Goal: Task Accomplishment & Management: Manage account settings

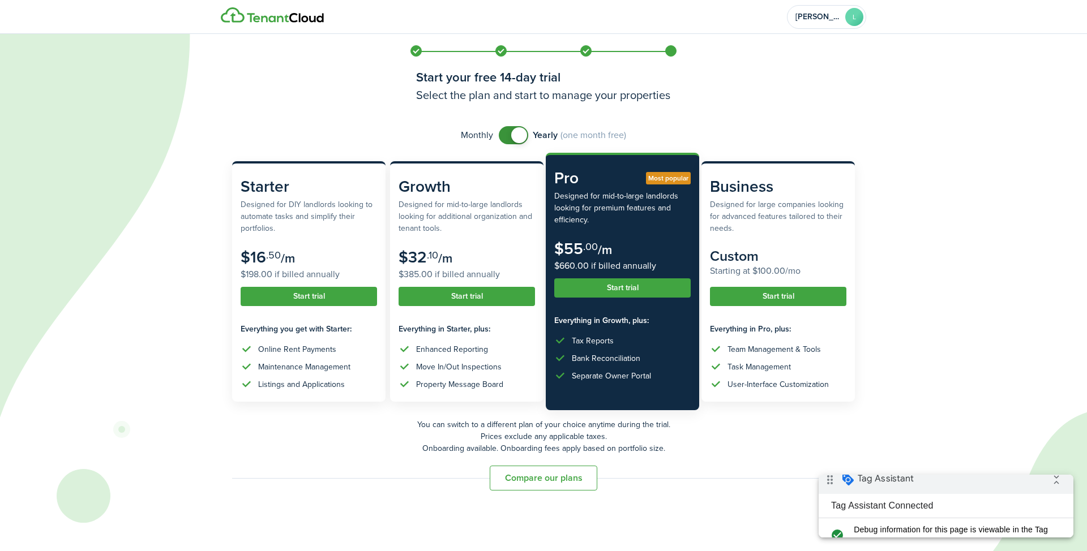
click at [925, 205] on icon at bounding box center [490, 275] width 981 height 551
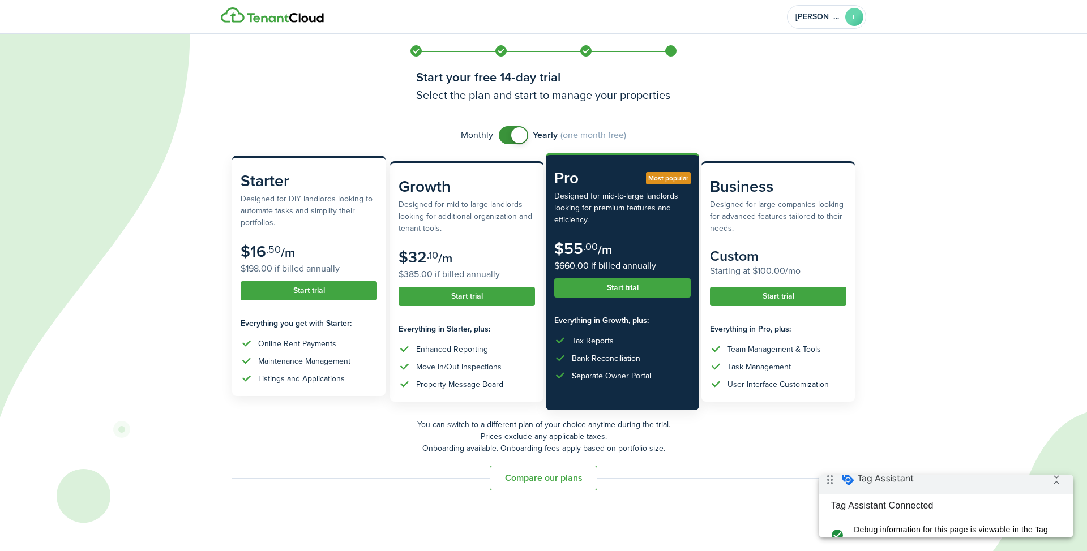
click at [332, 295] on button "Start trial" at bounding box center [309, 290] width 136 height 19
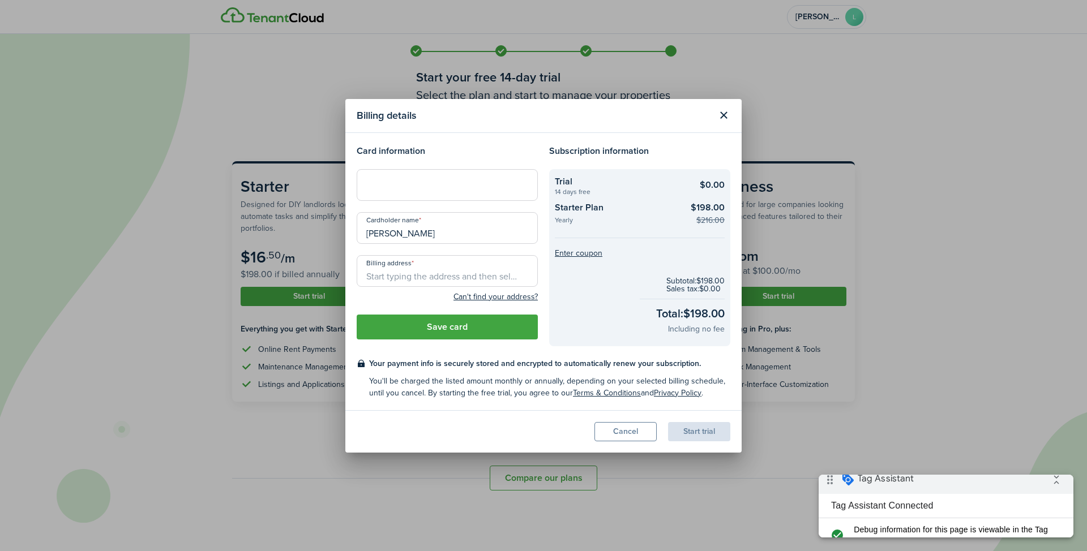
click at [444, 268] on input "Billing address" at bounding box center [447, 271] width 181 height 32
click at [422, 201] on div "Card information Cardholder name [PERSON_NAME] Billing address Can't find your …" at bounding box center [447, 245] width 193 height 202
click at [424, 195] on div at bounding box center [447, 185] width 181 height 32
click at [455, 271] on input "Billing address" at bounding box center [447, 271] width 181 height 32
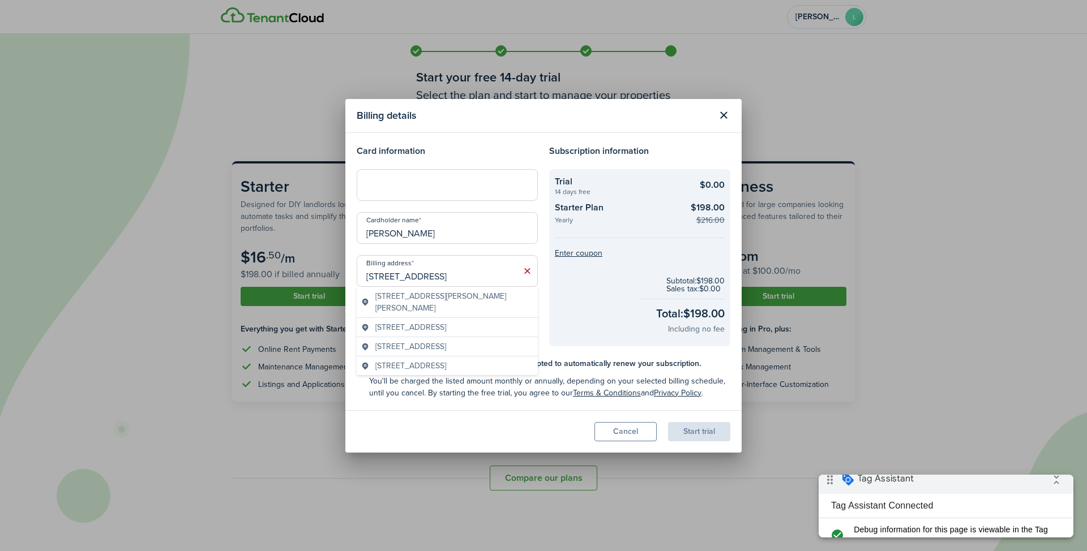
click at [461, 295] on span "[STREET_ADDRESS][PERSON_NAME][PERSON_NAME]" at bounding box center [454, 302] width 158 height 24
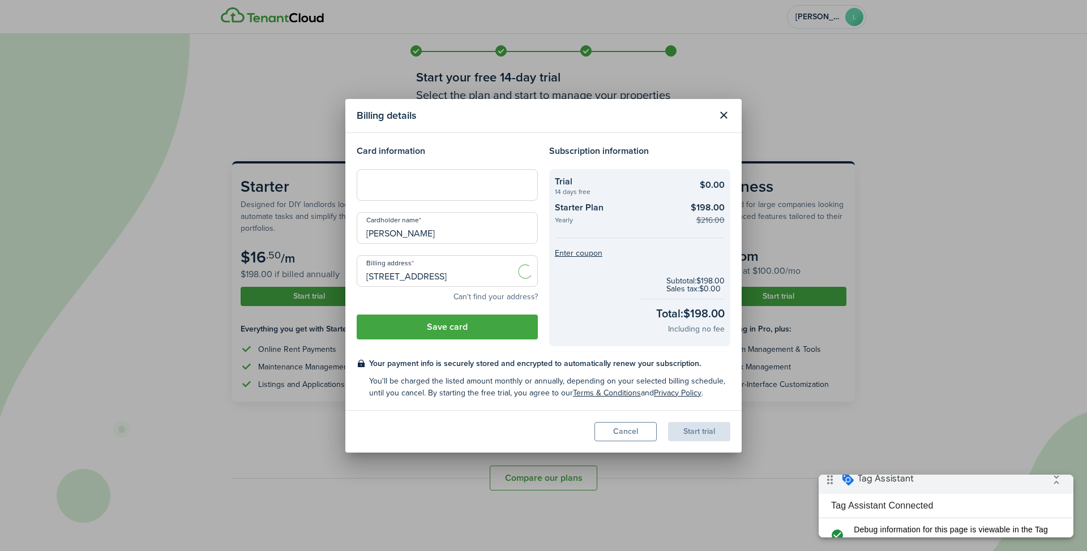
type input "[STREET_ADDRESS][PERSON_NAME][PERSON_NAME]"
click at [431, 334] on button "Save card" at bounding box center [447, 327] width 181 height 25
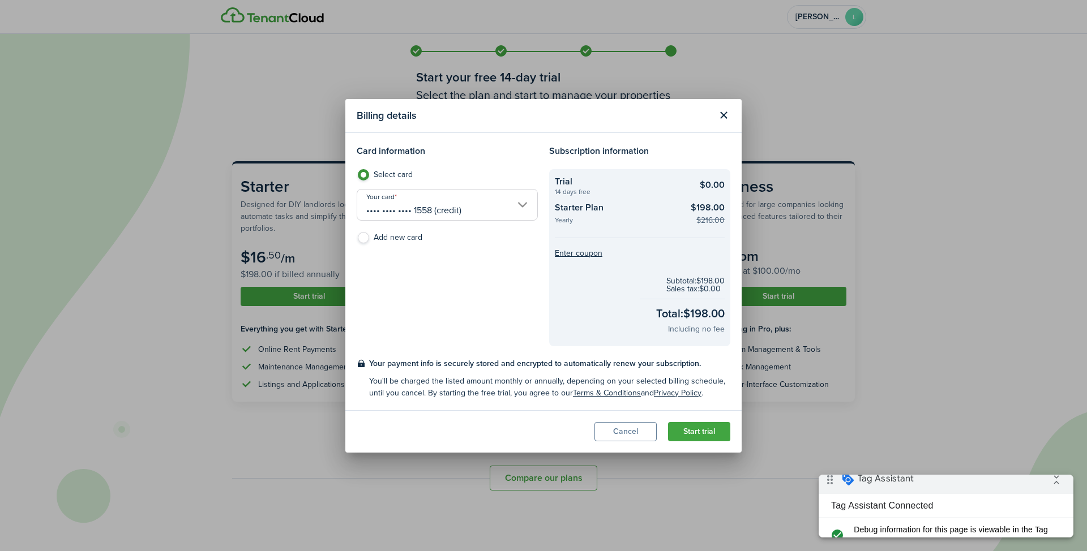
click at [686, 428] on button "Start trial" at bounding box center [699, 431] width 62 height 19
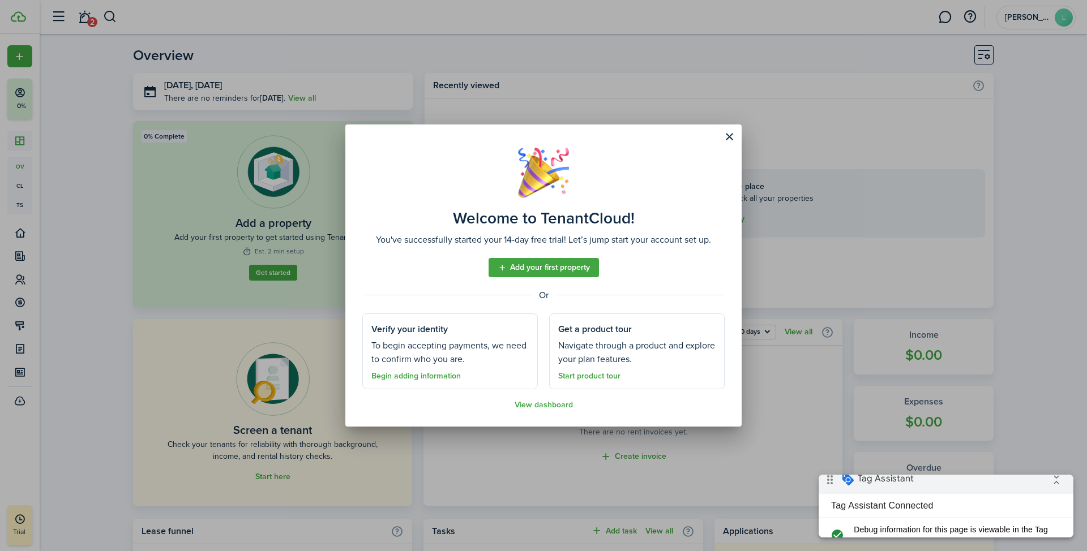
click at [729, 134] on button "Close modal" at bounding box center [729, 136] width 19 height 19
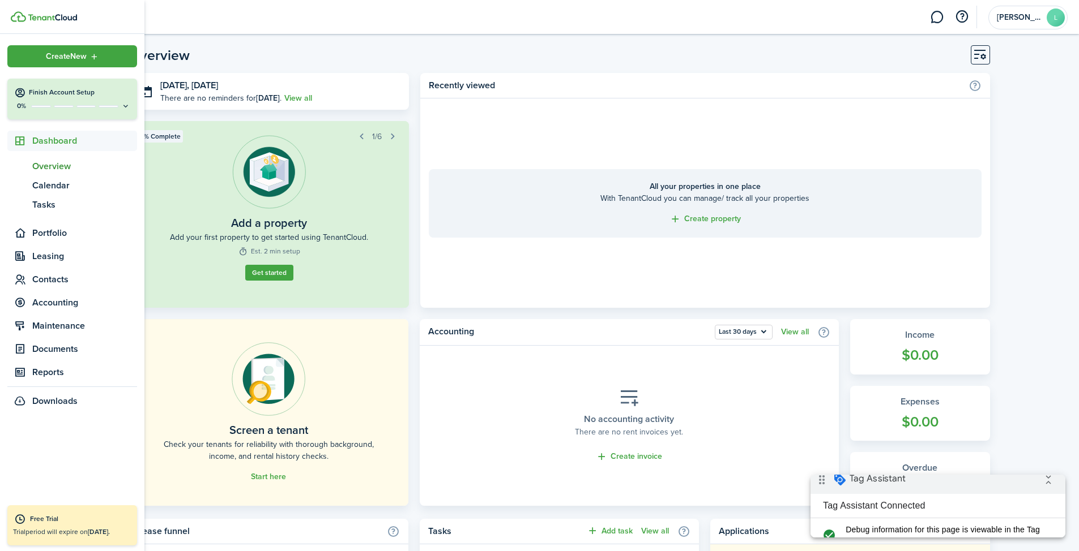
click at [74, 103] on div "0%" at bounding box center [72, 106] width 116 height 10
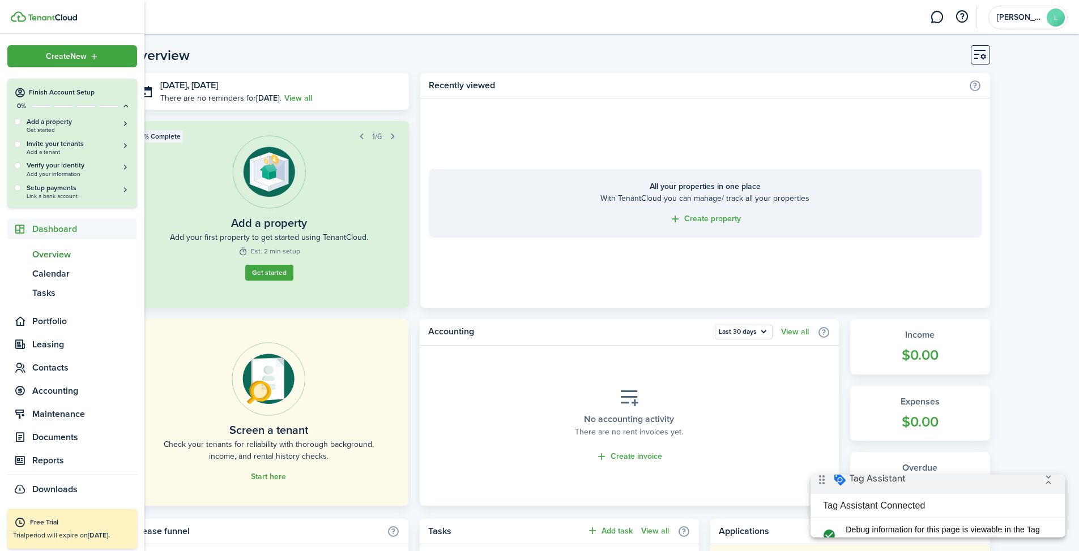
click at [83, 100] on button "Finish Account Setup 0%" at bounding box center [72, 95] width 130 height 32
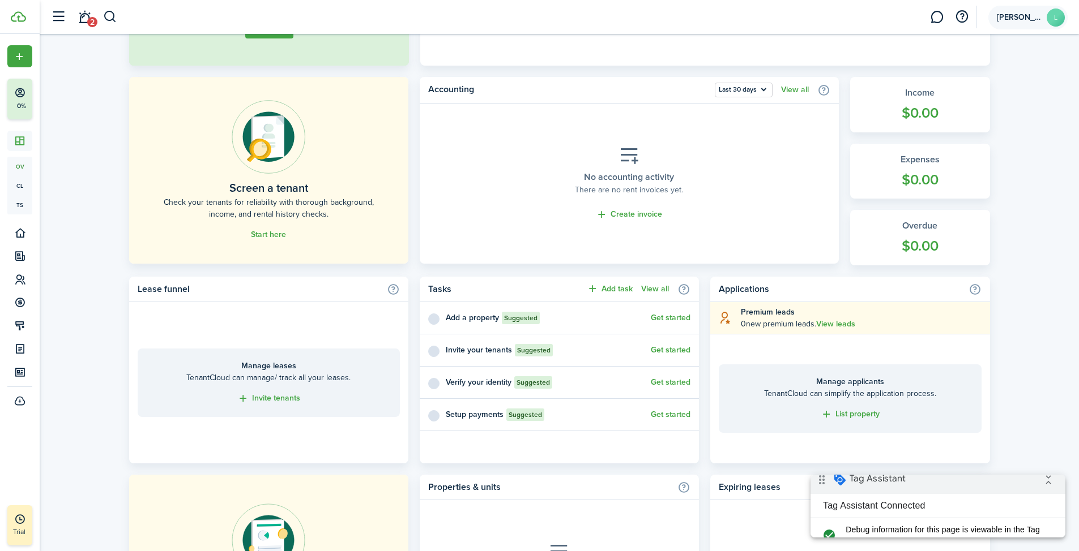
scroll to position [186, 0]
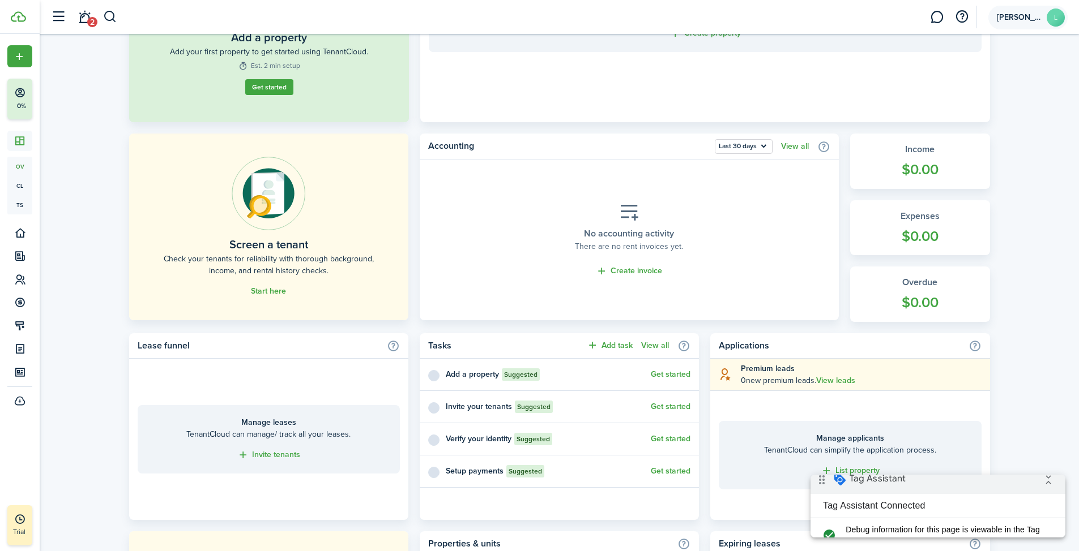
click at [1020, 28] on account-user-avatar "[PERSON_NAME]" at bounding box center [1027, 18] width 79 height 24
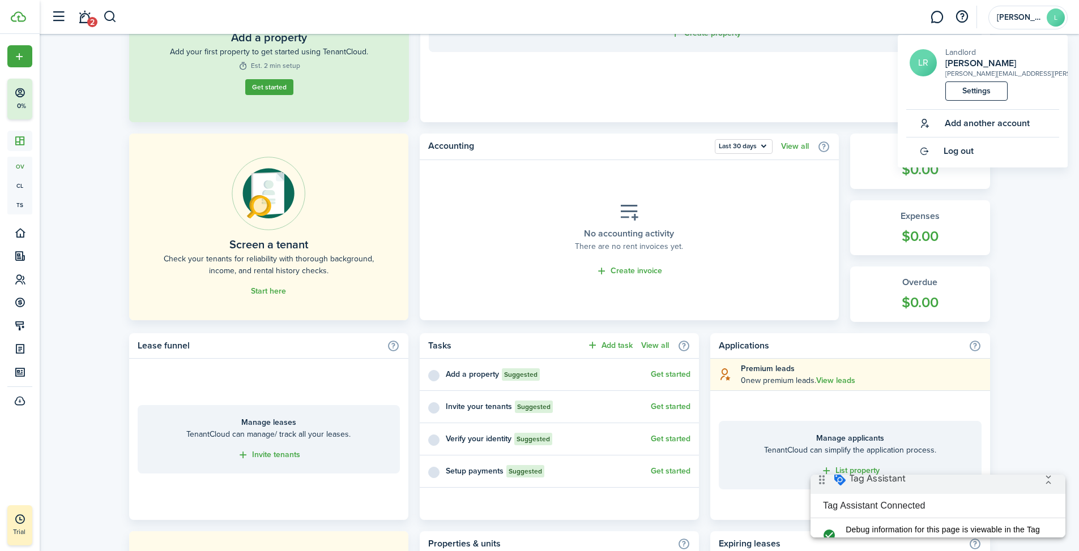
click at [975, 93] on link "Settings" at bounding box center [976, 91] width 62 height 19
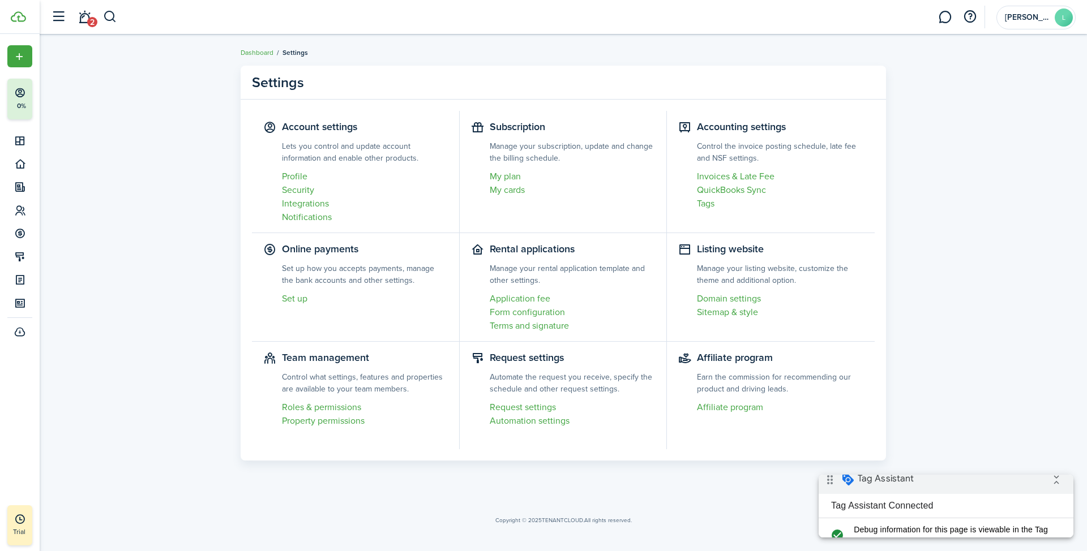
click at [508, 173] on link "My plan" at bounding box center [573, 177] width 166 height 14
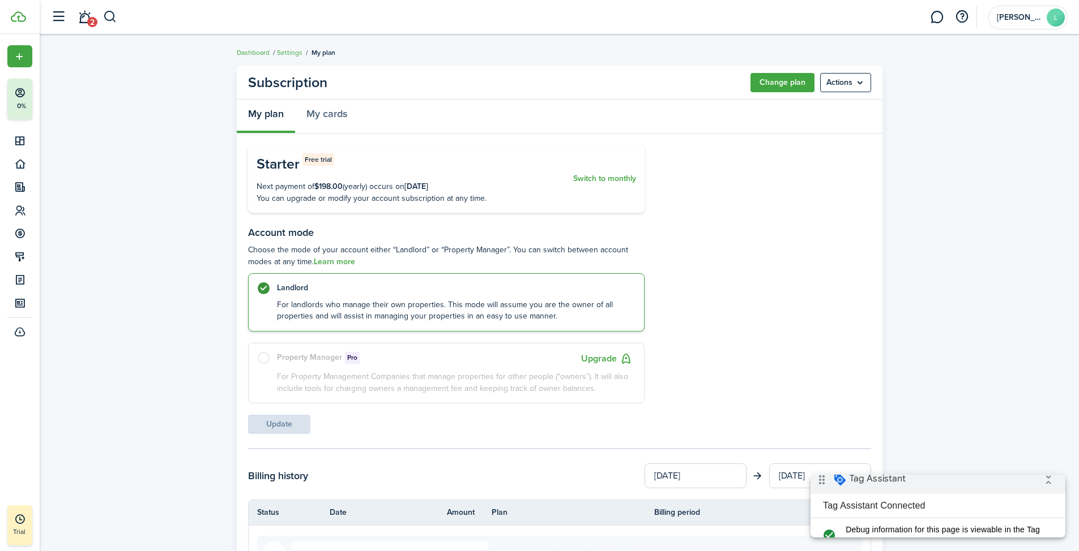
click at [854, 83] on menu-btn "Actions" at bounding box center [845, 82] width 51 height 19
click at [809, 109] on button "Cancel subscription" at bounding box center [821, 107] width 99 height 19
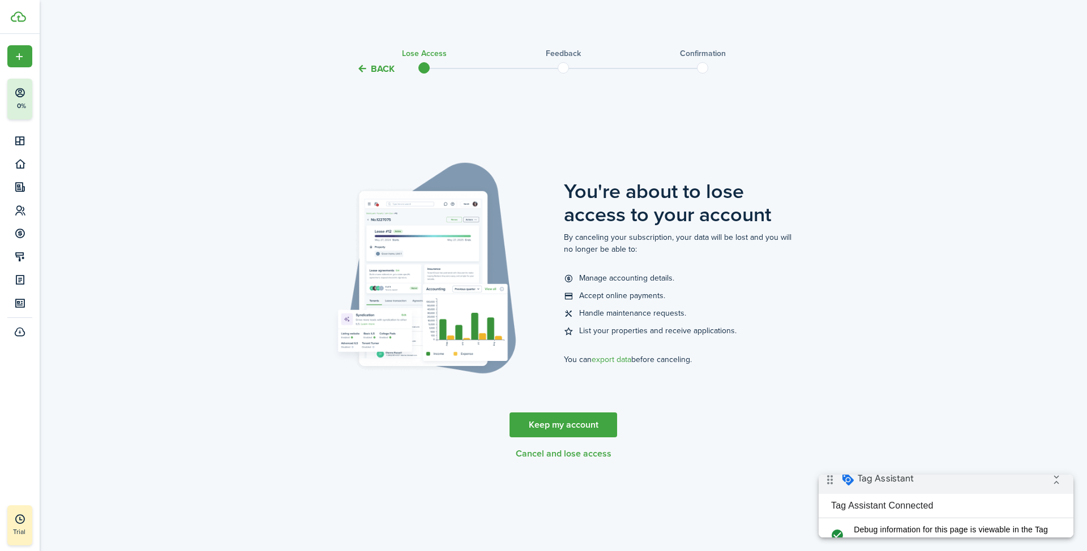
click at [583, 451] on button "Cancel and lose access" at bounding box center [564, 454] width 96 height 10
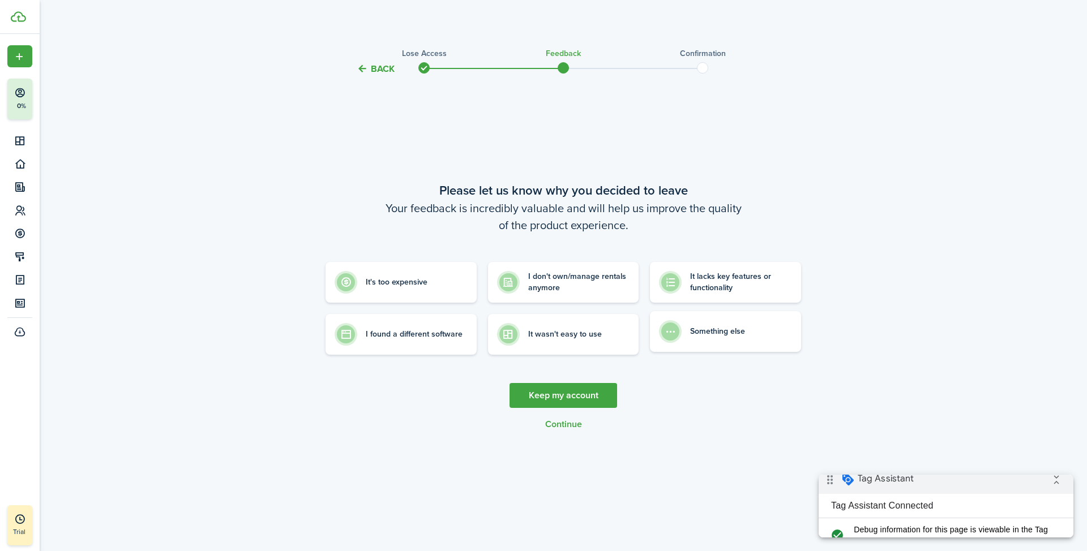
click at [698, 337] on control-radio-card-description "Something else" at bounding box center [717, 331] width 55 height 11
radio input "true"
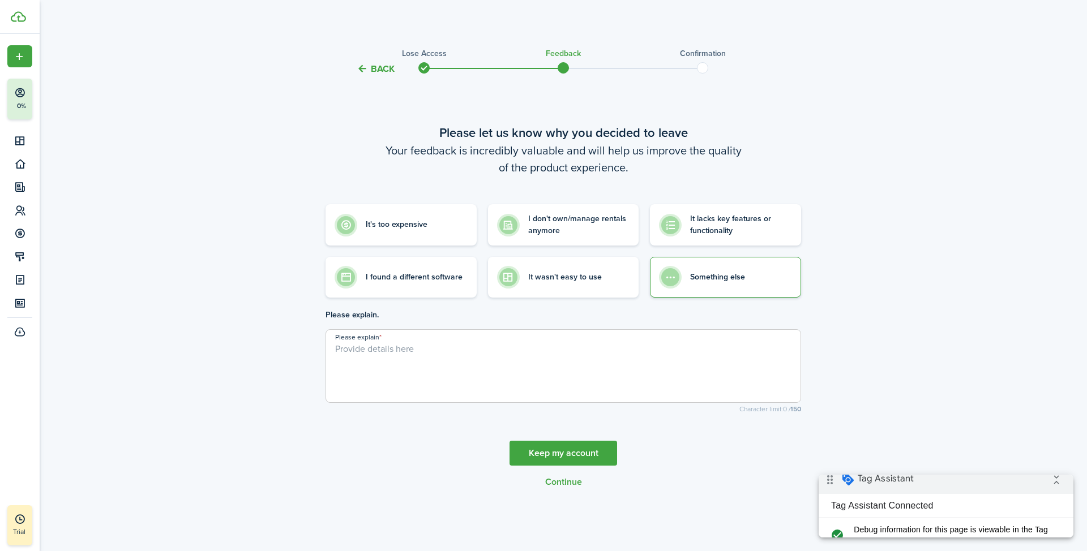
click at [598, 354] on textarea "Please explain" at bounding box center [563, 370] width 474 height 54
click at [341, 350] on textarea "Was just testing out some tags to try and get IDs sent to GA4" at bounding box center [563, 370] width 474 height 54
click at [739, 338] on span "I work on the TurboTenant side and was just testing out some tags to try and ge…" at bounding box center [564, 367] width 476 height 74
click at [739, 348] on textarea "I work on the TurboTenant side and was just testing out some tags to try and ge…" at bounding box center [563, 370] width 474 height 54
type textarea "I work on the TurboTenant side and was just testing out some tags to try and ge…"
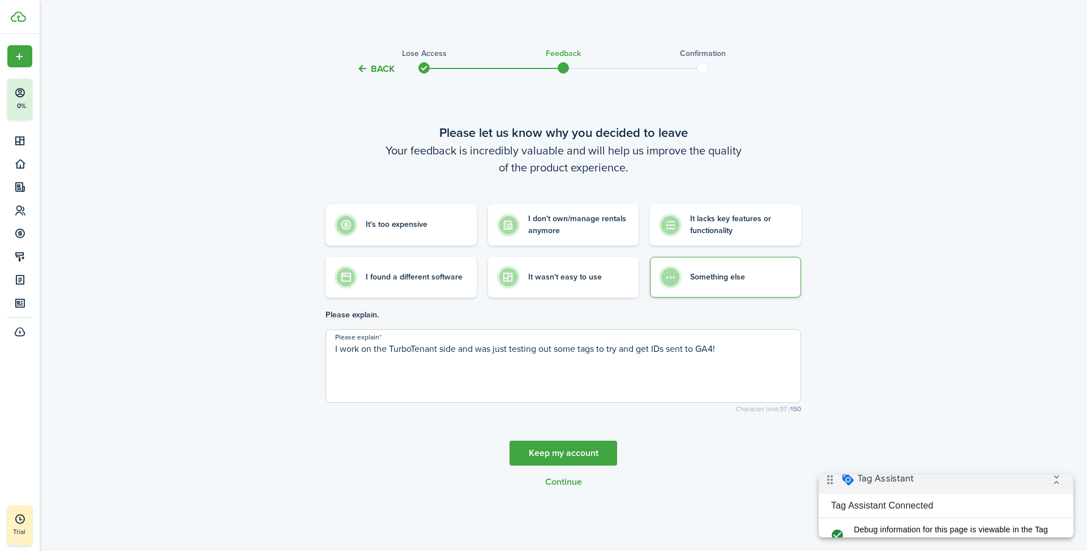
click at [580, 481] on button "Continue" at bounding box center [563, 482] width 37 height 10
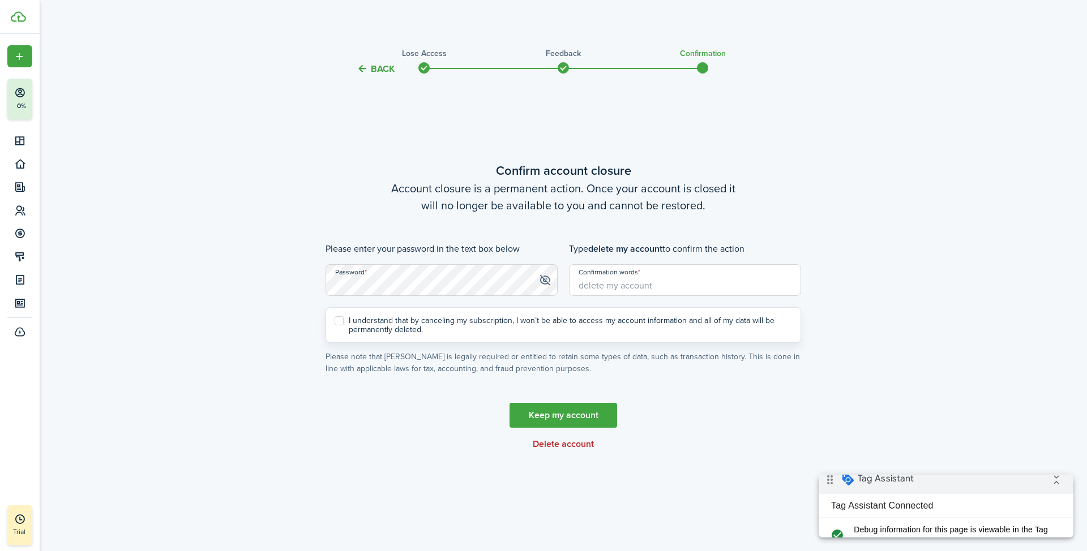
click at [654, 282] on input "Confirmation words" at bounding box center [685, 280] width 232 height 32
click at [545, 280] on span at bounding box center [545, 280] width 12 height 11
click at [639, 293] on input "Confirmation words" at bounding box center [685, 280] width 232 height 32
paste input "N.4WMJ3@tuu7Ykx"
type input "N.4WMJ3@tuu7Ykx"
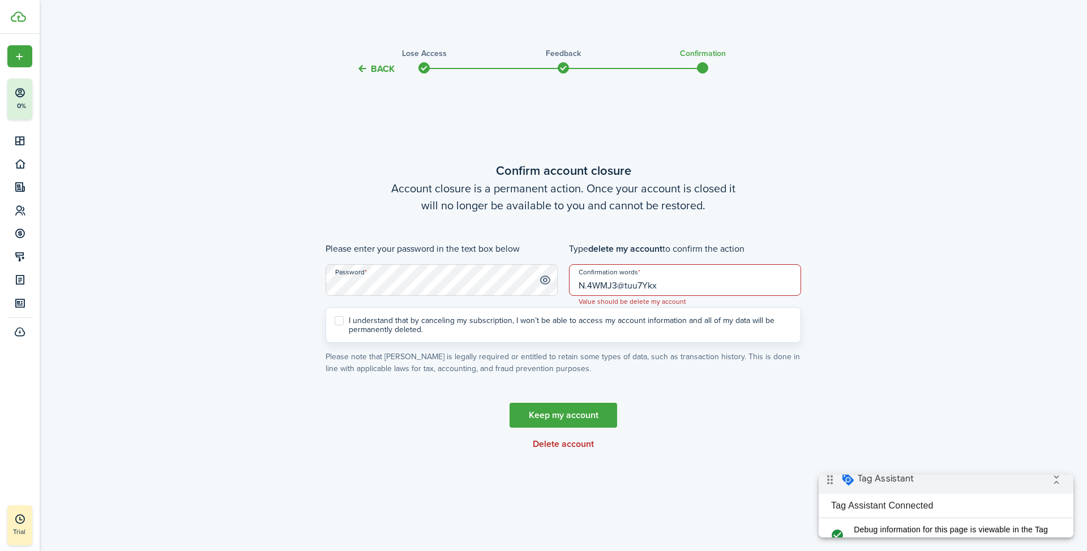
click at [483, 326] on label "I understand that by canceling my subscription, I won’t be able to access my ac…" at bounding box center [563, 325] width 457 height 18
click at [335, 326] on input "I understand that by canceling my subscription, I won’t be able to access my ac…" at bounding box center [334, 325] width 1 height 1
checkbox input "true"
click at [558, 442] on button "Delete account" at bounding box center [563, 444] width 61 height 10
click at [564, 447] on button "Delete account" at bounding box center [563, 444] width 61 height 10
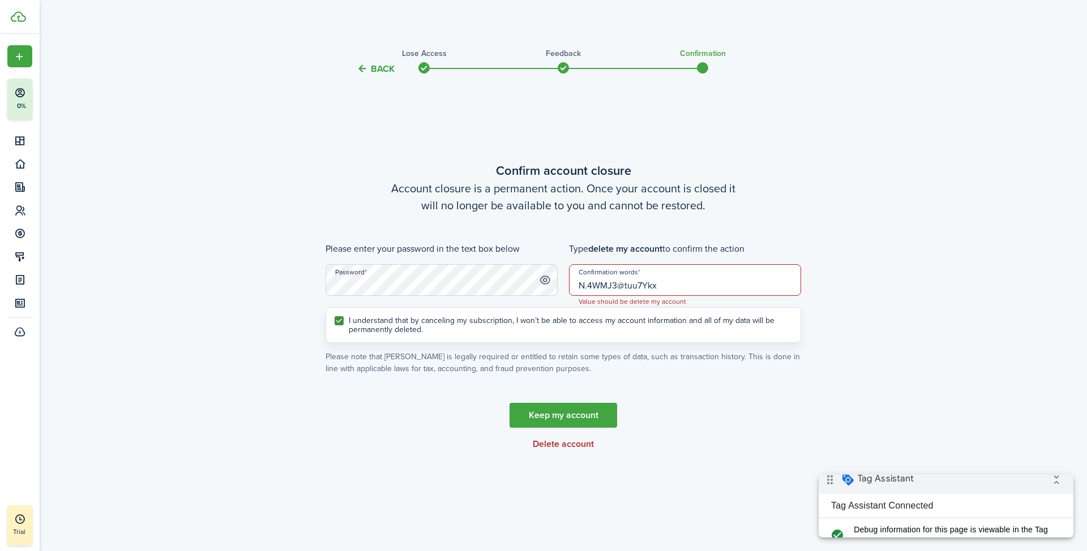
click at [660, 403] on subscription-cancel-wizard-confirm "Confirm account closure Account closure is a permanent action. Once your accoun…" at bounding box center [564, 305] width 476 height 289
click at [674, 288] on input "N.4WMJ3@tuu7Ykx" at bounding box center [685, 280] width 232 height 32
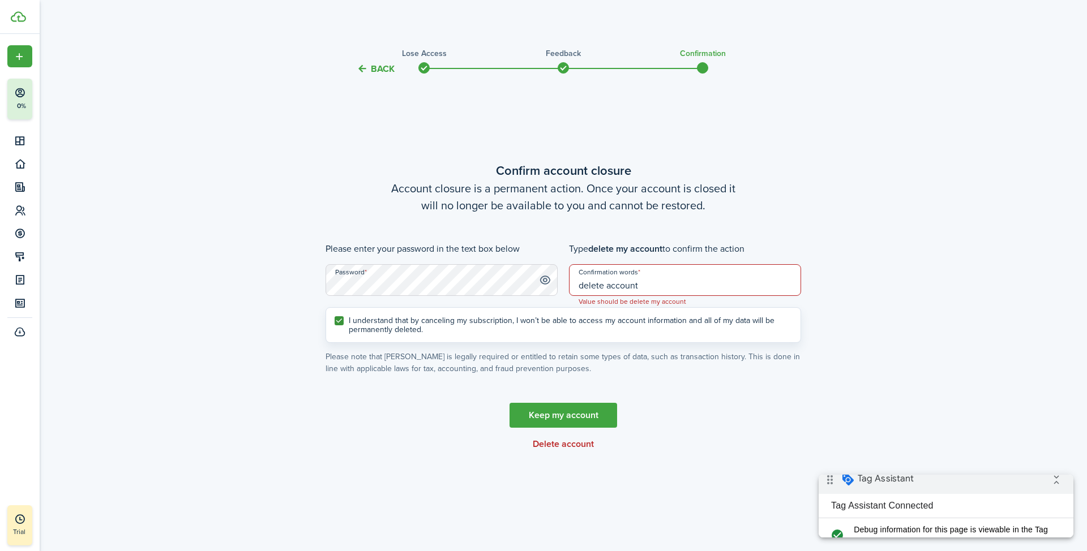
click at [724, 435] on cancel-wizard-actions "Keep my account Delete account" at bounding box center [564, 426] width 476 height 46
click at [608, 296] on span "Value should be delete my account" at bounding box center [633, 301] width 126 height 11
click at [609, 289] on input "delete account" at bounding box center [685, 280] width 232 height 32
type input "delete my account"
click at [571, 444] on button "Delete account" at bounding box center [563, 444] width 61 height 10
